Goal: Task Accomplishment & Management: Manage account settings

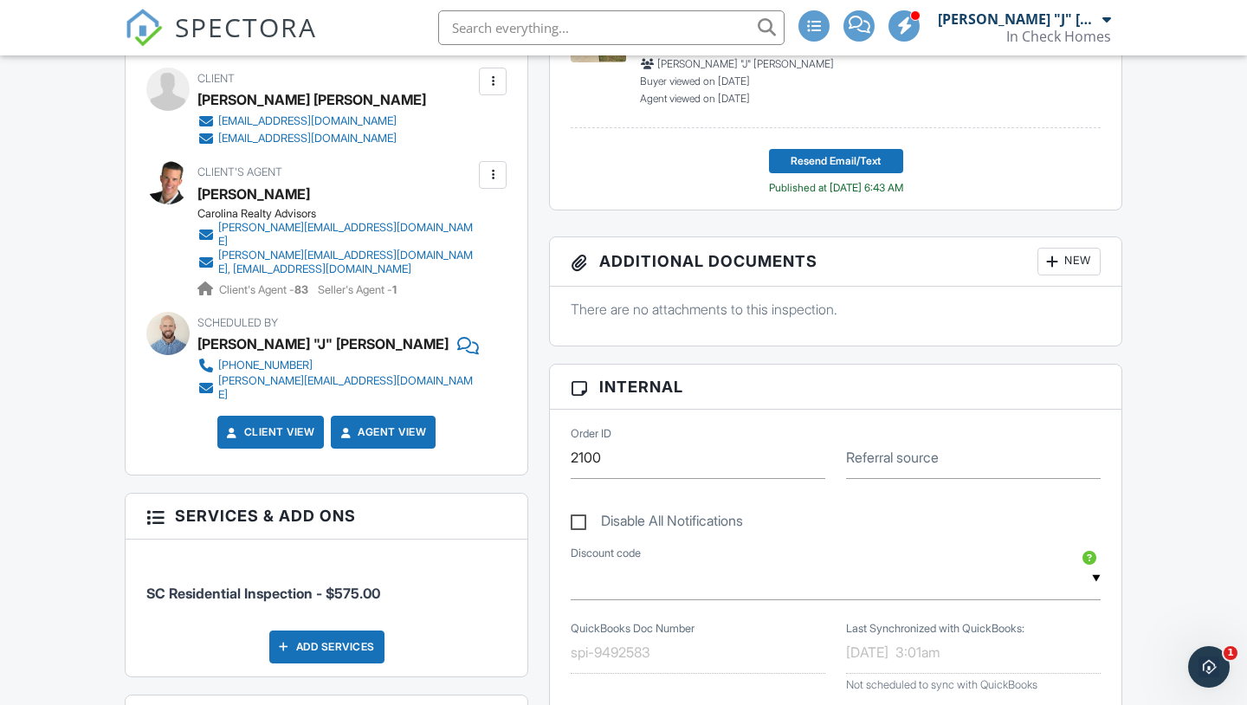
scroll to position [597, 0]
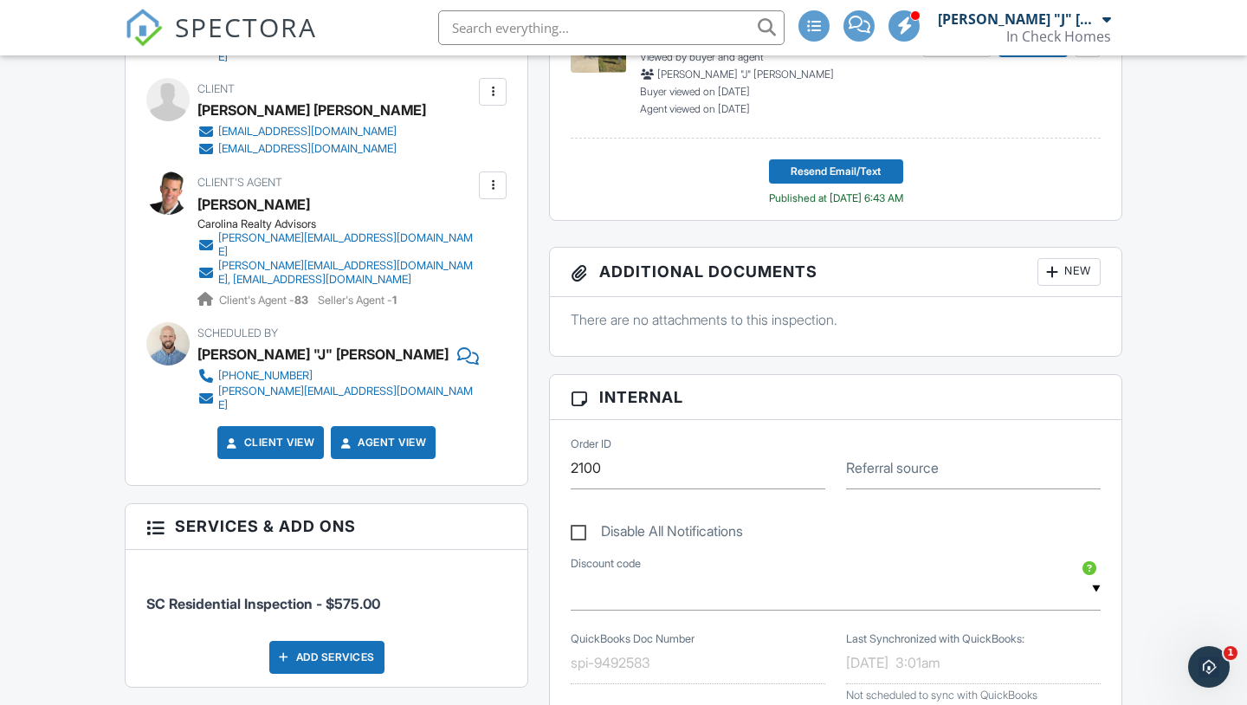
click at [308, 641] on div "Add Services" at bounding box center [326, 657] width 115 height 33
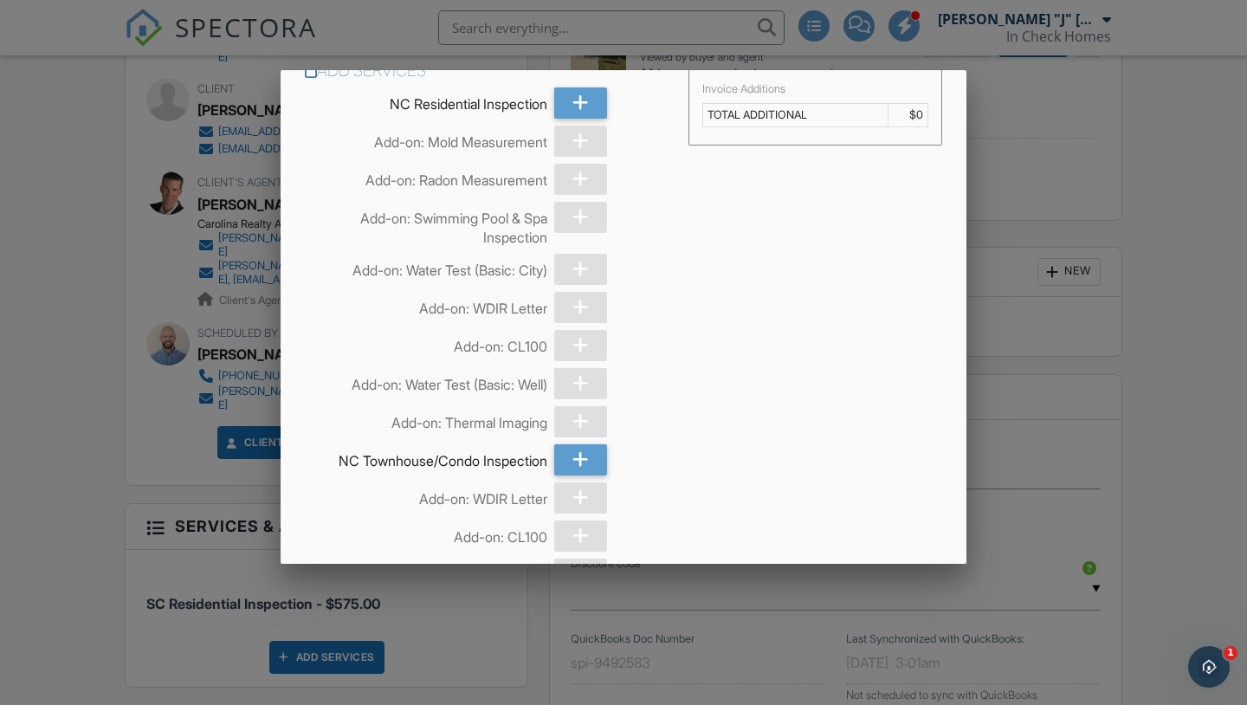
scroll to position [24, 0]
click at [575, 345] on div at bounding box center [581, 343] width 54 height 31
click at [584, 534] on div at bounding box center [581, 534] width 54 height 31
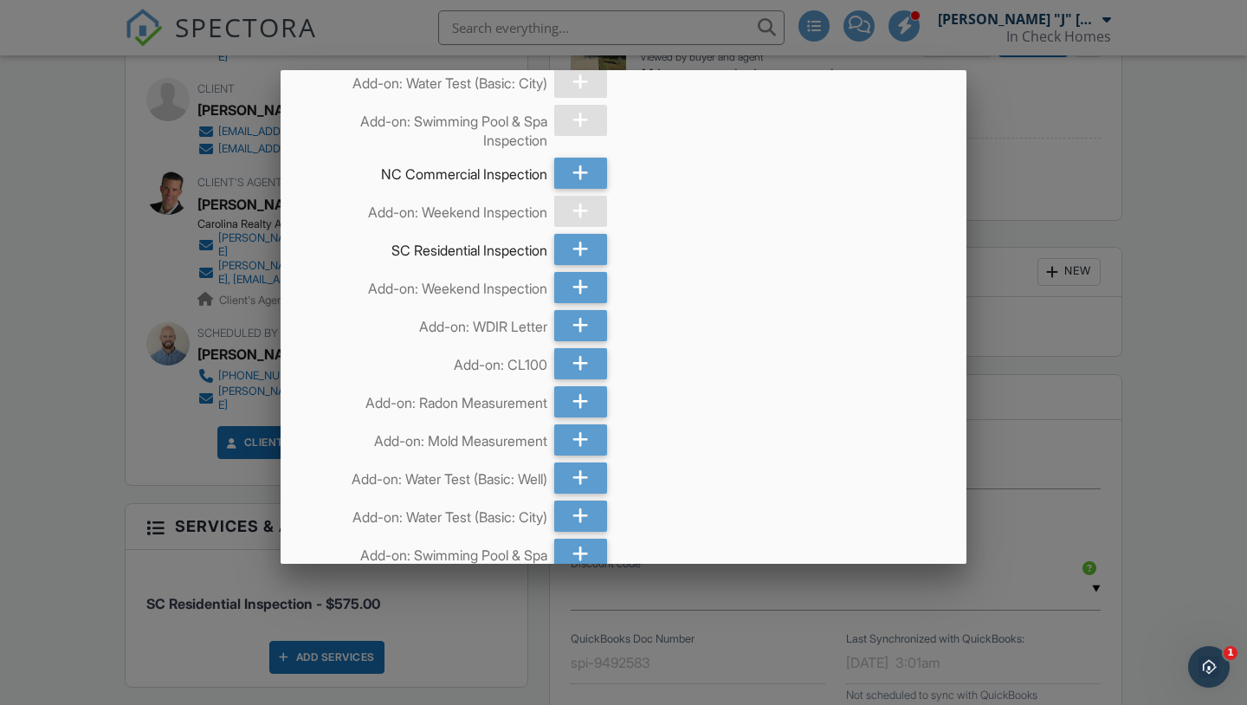
scroll to position [1099, 0]
click at [577, 370] on icon at bounding box center [580, 364] width 16 height 31
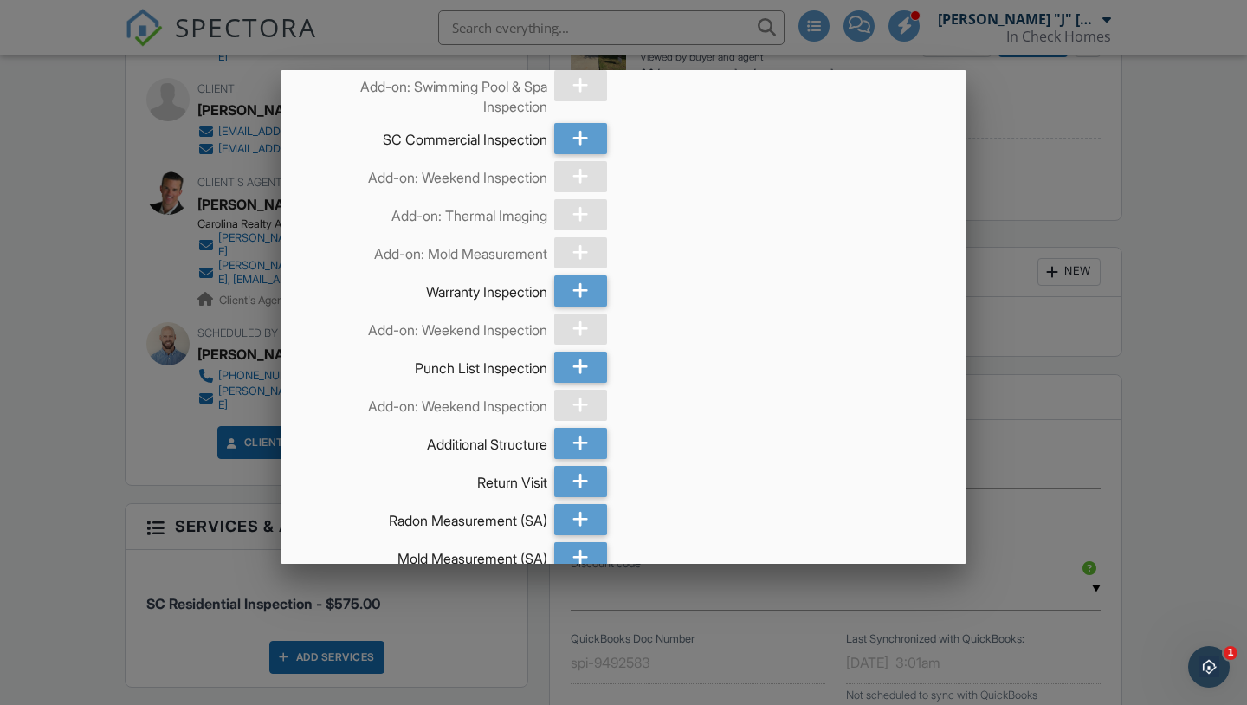
scroll to position [2648, 0]
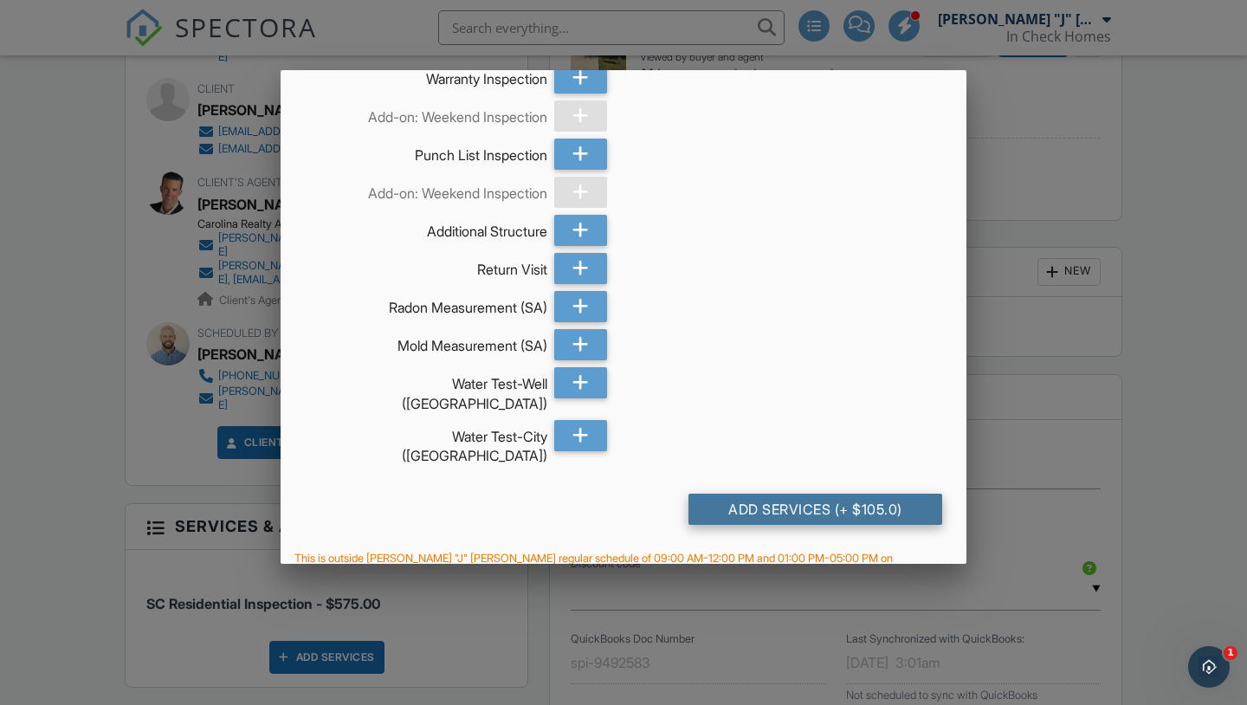
click at [747, 493] on div "Add Services (+ $105.0)" at bounding box center [815, 508] width 254 height 31
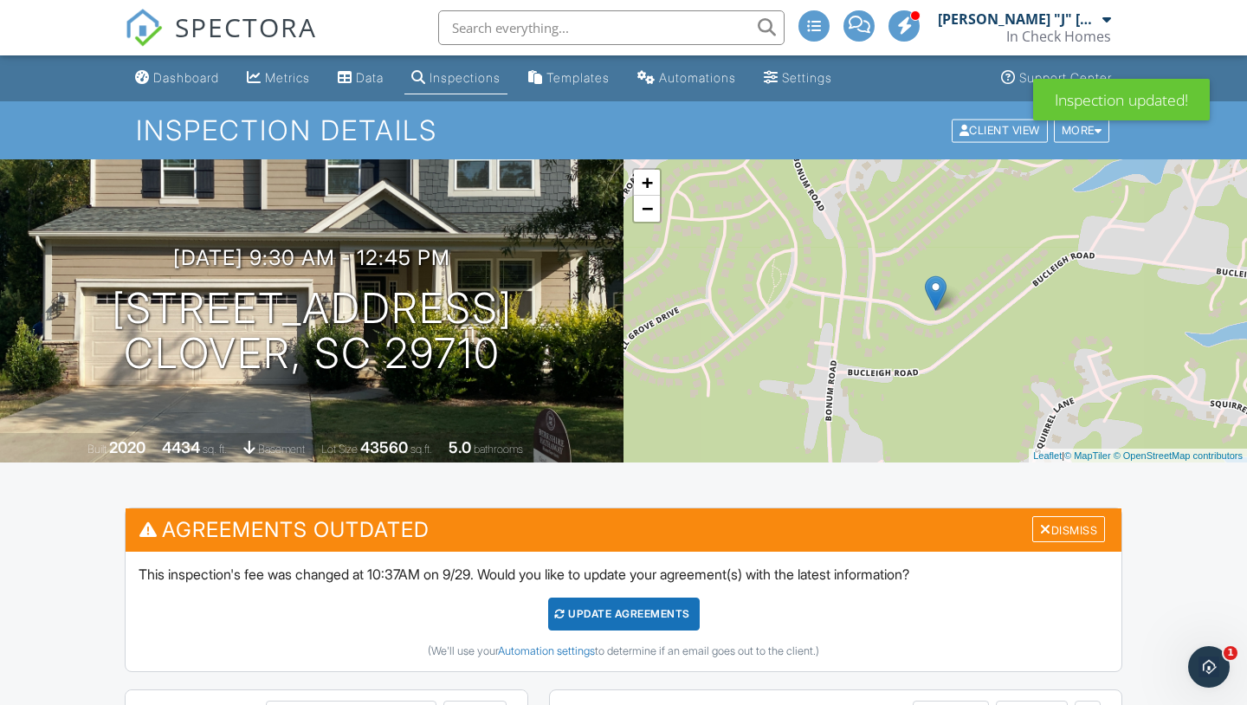
click at [583, 604] on div "Update Agreements" at bounding box center [623, 613] width 151 height 33
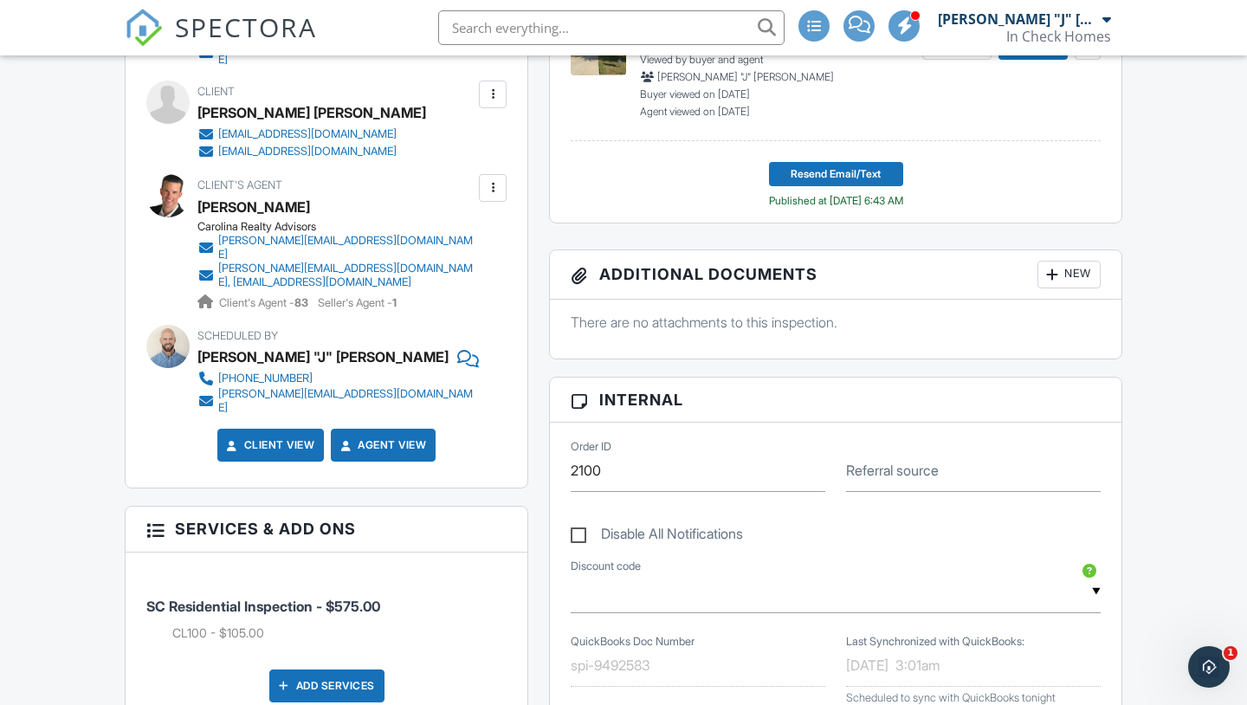
scroll to position [602, 0]
